Goal: Check status: Check status

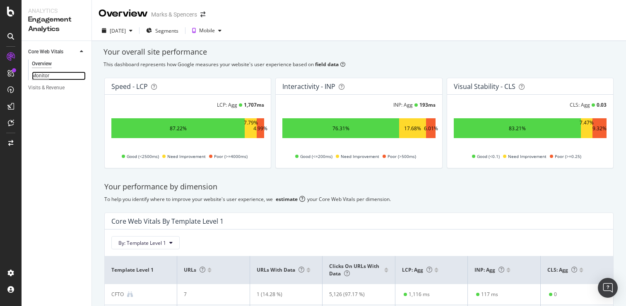
click at [41, 79] on div "Monitor" at bounding box center [40, 76] width 17 height 9
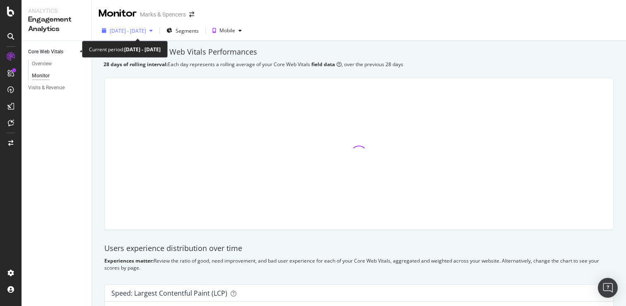
click at [146, 34] on span "[DATE] - [DATE]" at bounding box center [128, 30] width 36 height 7
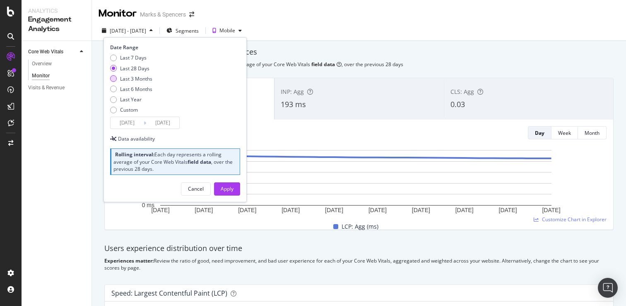
click at [116, 76] on div "Last 3 Months" at bounding box center [131, 78] width 42 height 7
type input "[DATE]"
click at [225, 189] on div "Apply" at bounding box center [227, 188] width 13 height 7
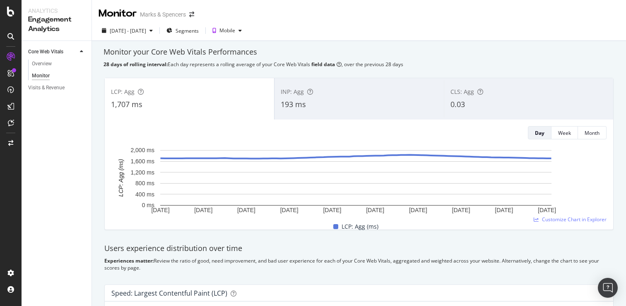
click at [362, 102] on div "193 ms" at bounding box center [359, 104] width 157 height 11
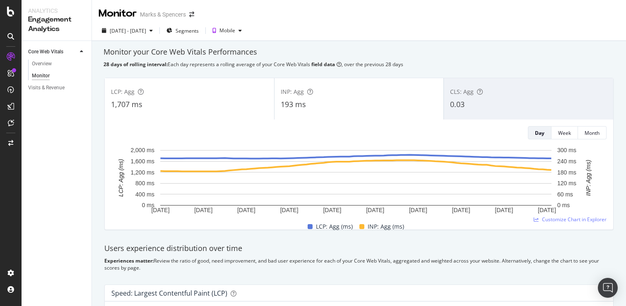
click at [512, 95] on div "CLS: Agg" at bounding box center [528, 92] width 157 height 8
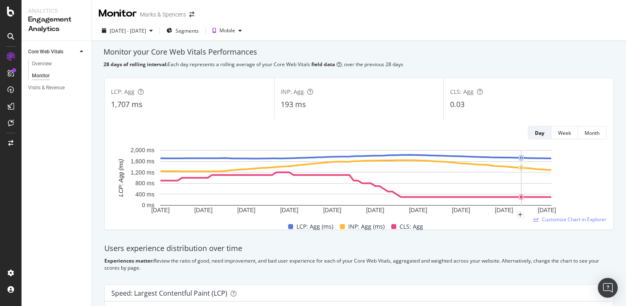
scroll to position [184, 0]
